Goal: Task Accomplishment & Management: Manage account settings

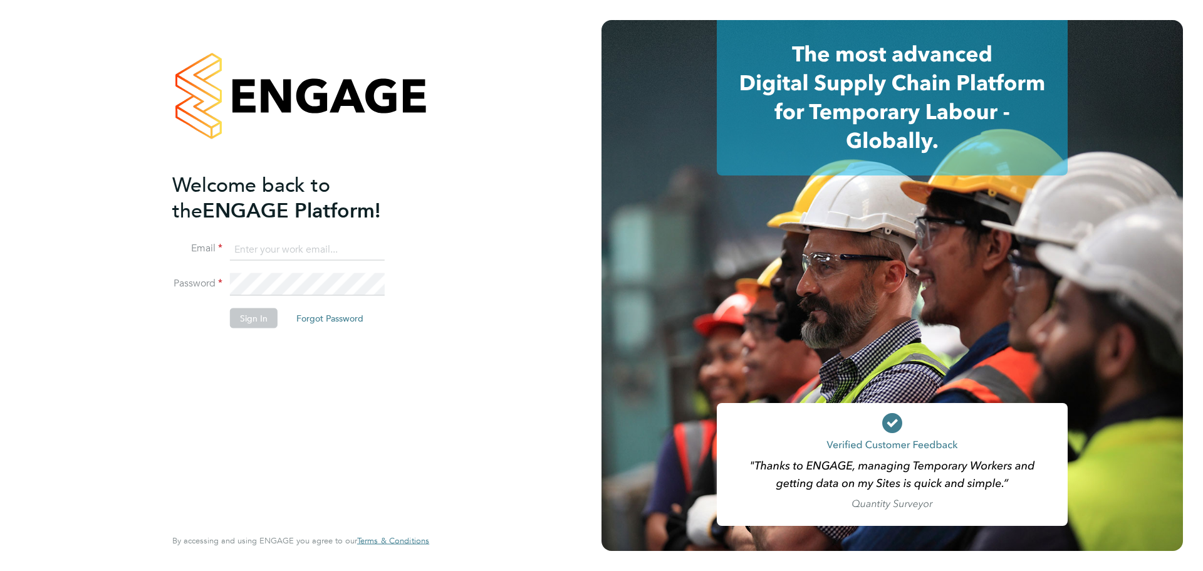
type input "[EMAIL_ADDRESS][DOMAIN_NAME]"
click at [264, 308] on button "Sign In" at bounding box center [254, 318] width 48 height 20
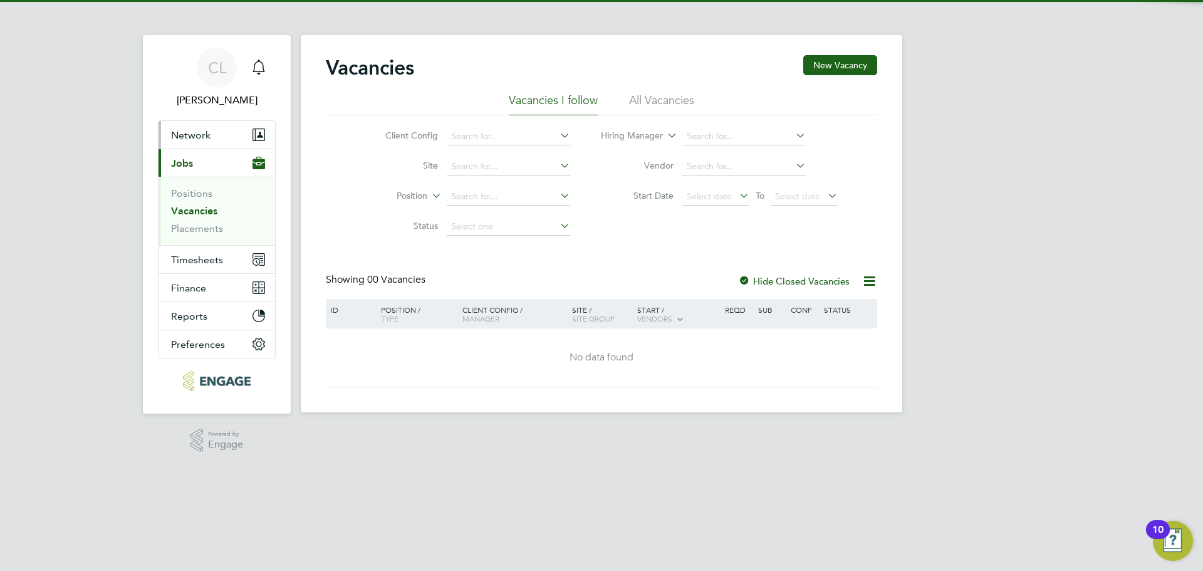
click at [197, 135] on span "Network" at bounding box center [190, 135] width 39 height 12
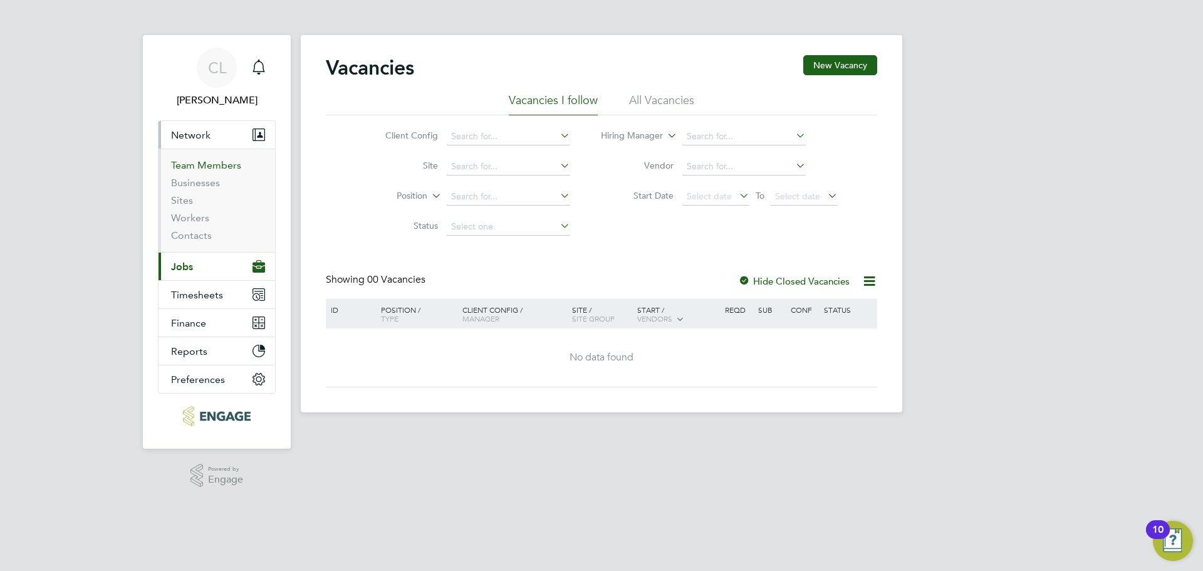
click at [199, 169] on link "Team Members" at bounding box center [206, 165] width 70 height 12
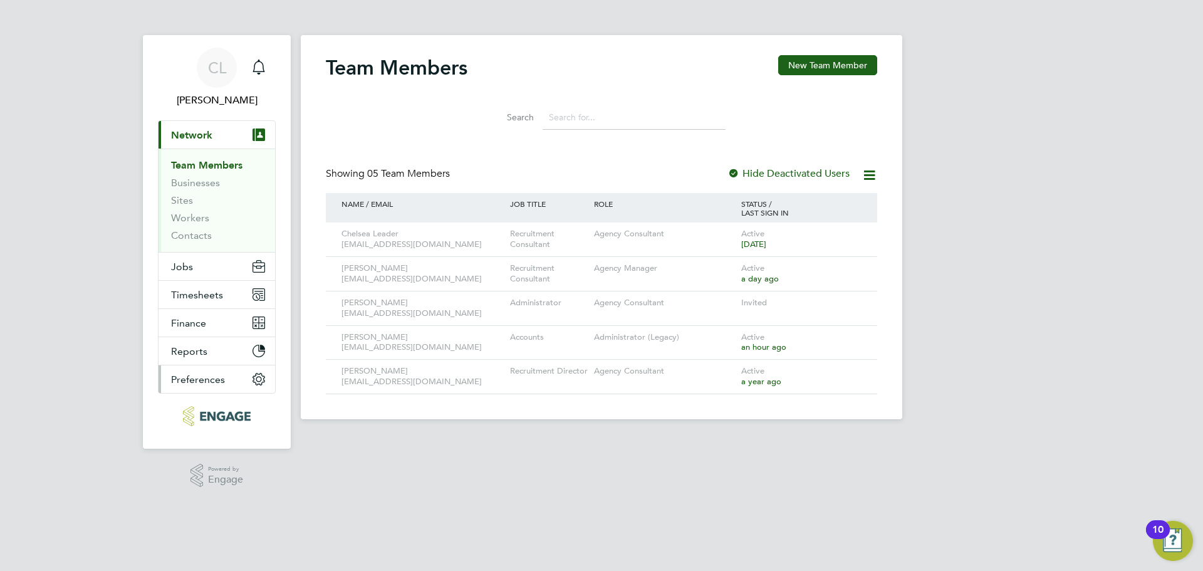
click at [203, 371] on button "Preferences" at bounding box center [216, 379] width 117 height 28
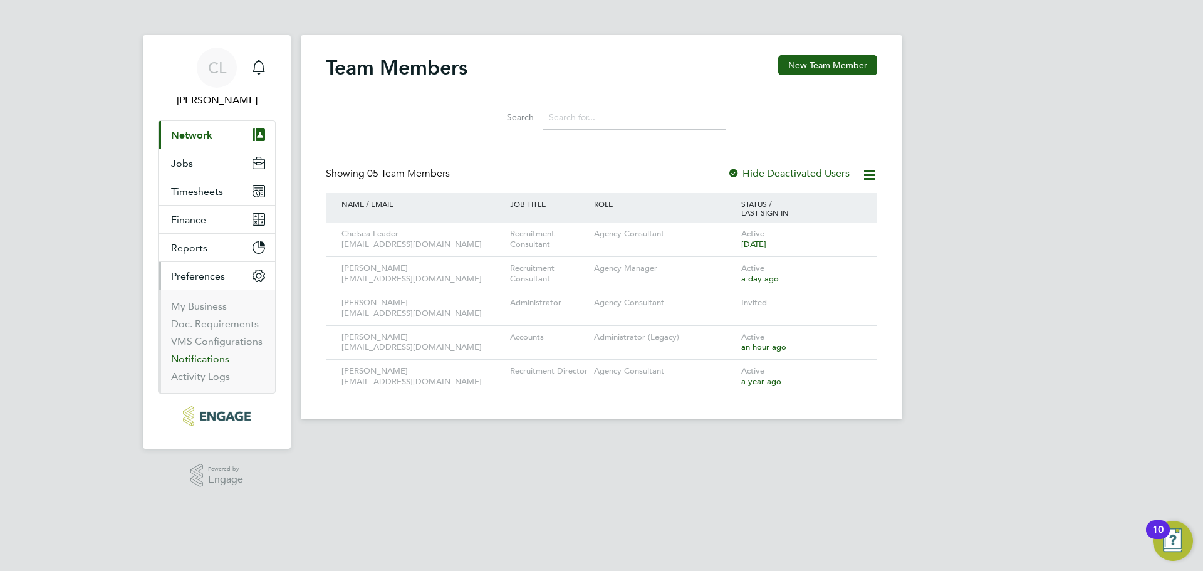
click at [214, 361] on link "Notifications" at bounding box center [200, 359] width 58 height 12
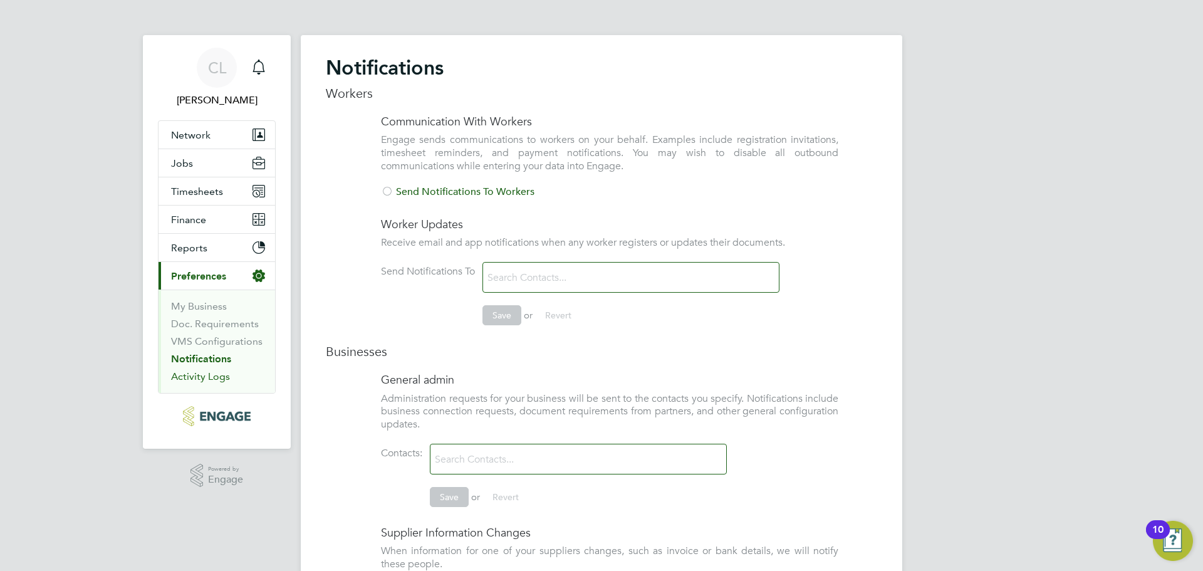
click at [205, 378] on link "Activity Logs" at bounding box center [200, 376] width 59 height 12
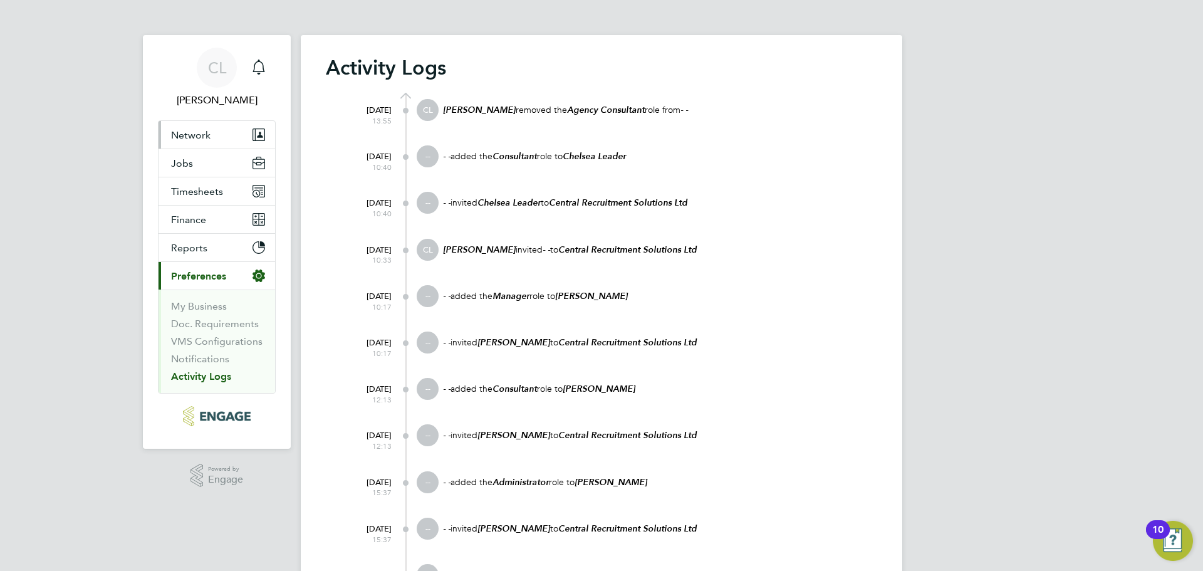
click at [219, 128] on button "Network" at bounding box center [216, 135] width 117 height 28
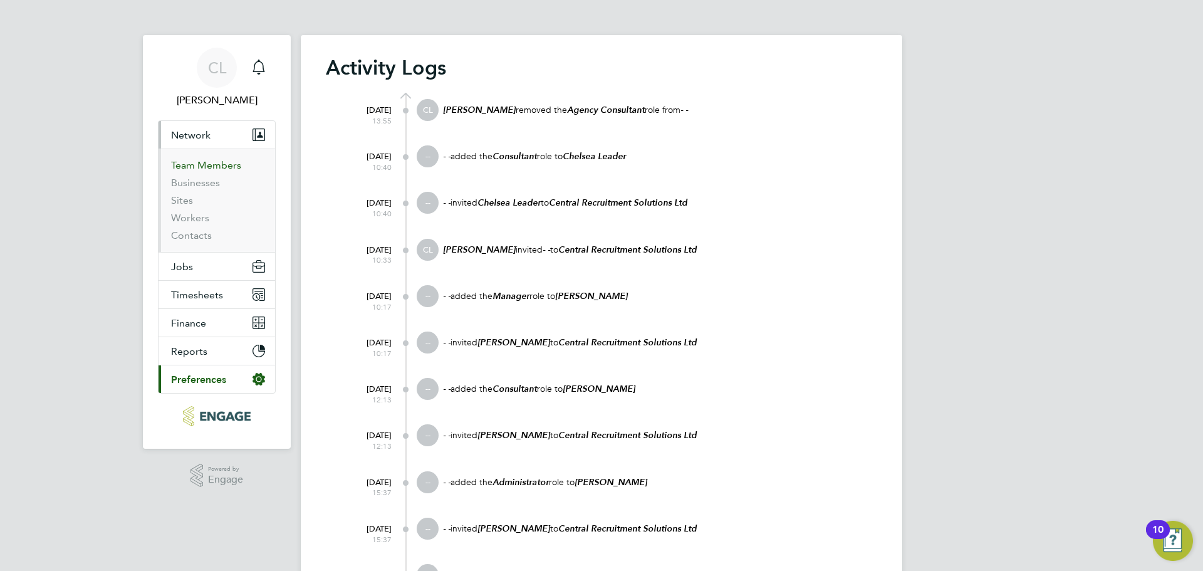
click at [205, 160] on link "Team Members" at bounding box center [206, 165] width 70 height 12
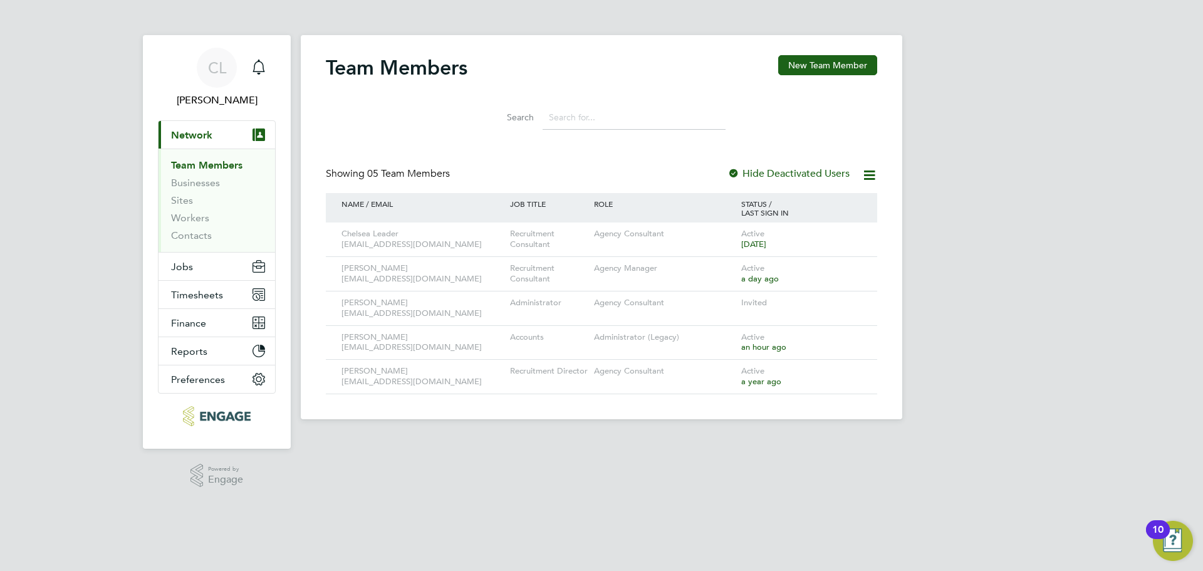
click at [803, 181] on div "Showing 05 Team Members Hide Deactivated Users" at bounding box center [601, 180] width 551 height 26
click at [799, 170] on label "Hide Deactivated Users" at bounding box center [788, 173] width 122 height 13
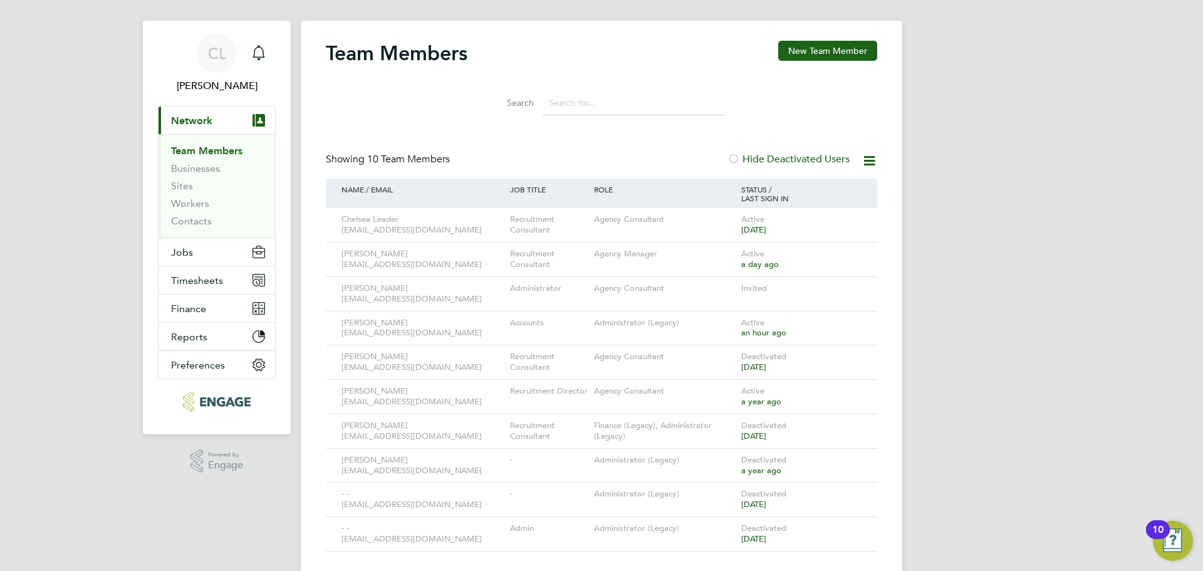
scroll to position [40, 0]
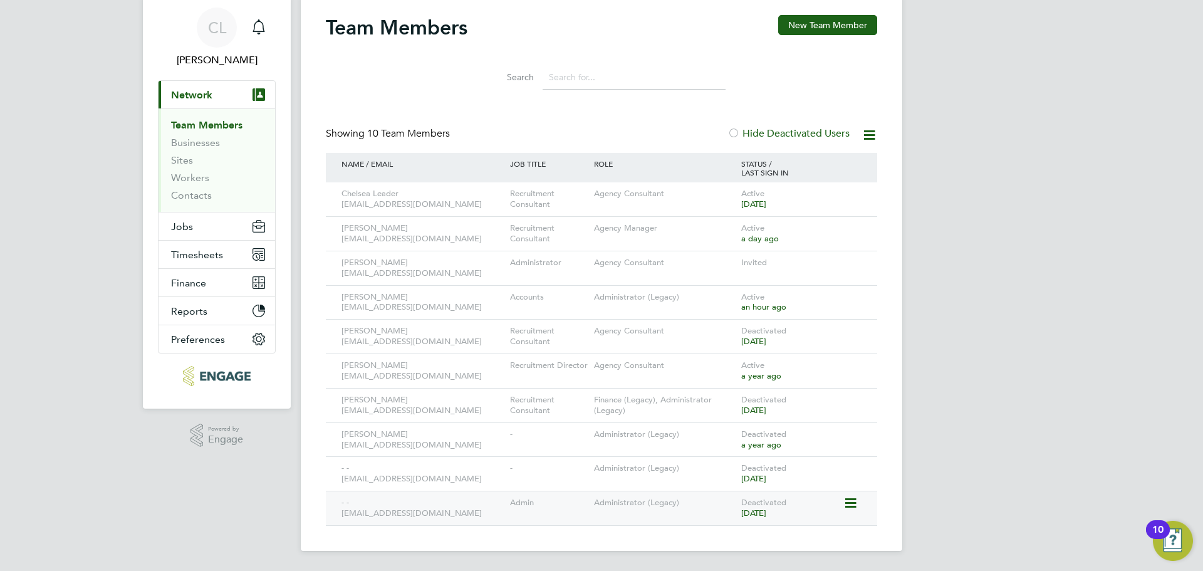
click at [849, 504] on icon at bounding box center [849, 503] width 13 height 15
click at [747, 510] on span "[DATE]" at bounding box center [753, 512] width 25 height 11
click at [435, 515] on div "- - [EMAIL_ADDRESS][DOMAIN_NAME]" at bounding box center [422, 508] width 169 height 34
click at [386, 513] on div "- - [EMAIL_ADDRESS][DOMAIN_NAME]" at bounding box center [422, 508] width 169 height 34
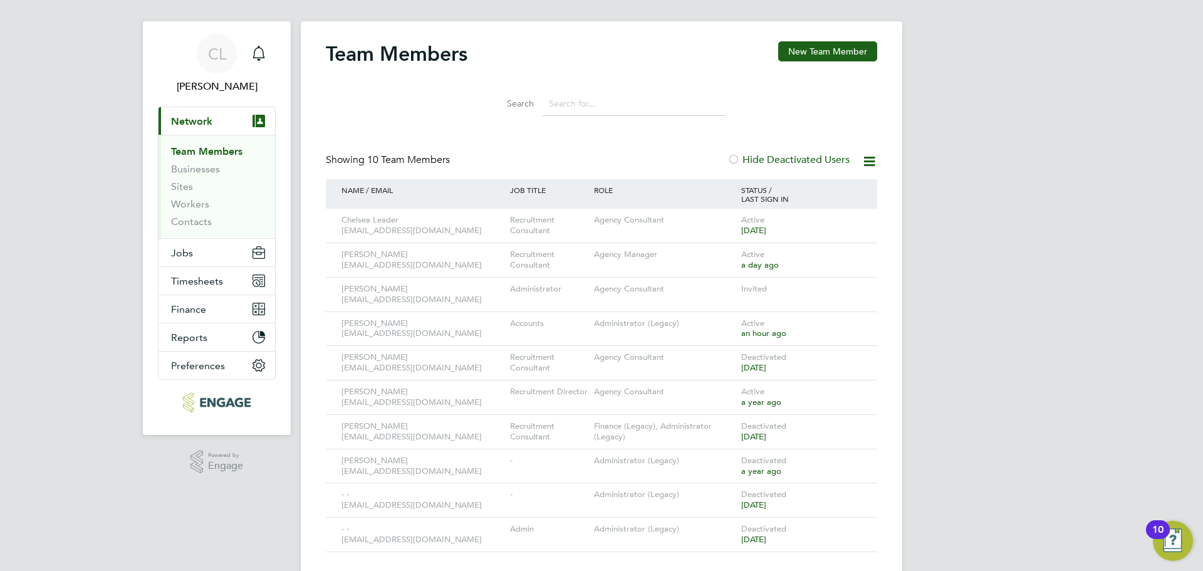
scroll to position [0, 0]
